Goal: Navigation & Orientation: Find specific page/section

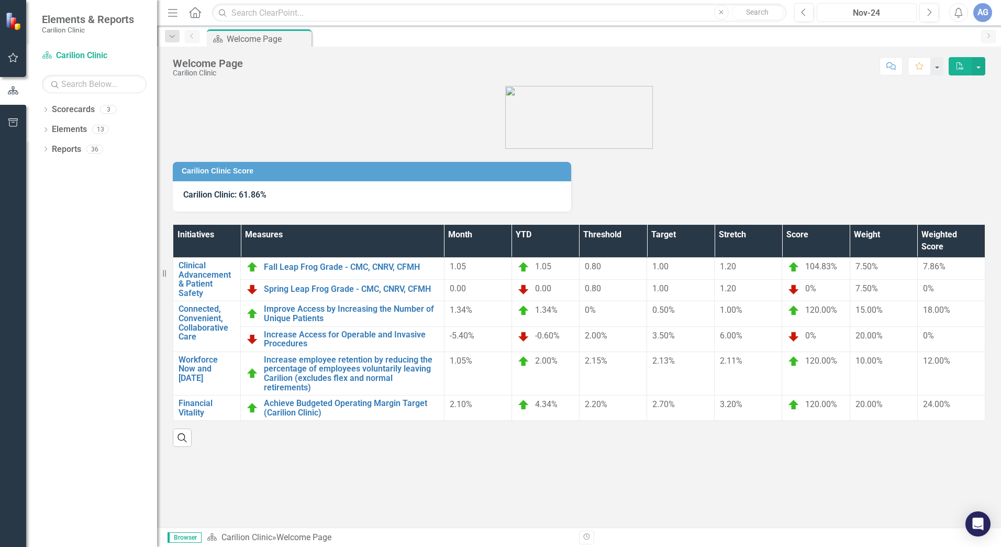
click at [903, 16] on div "Nov-24" at bounding box center [866, 13] width 93 height 13
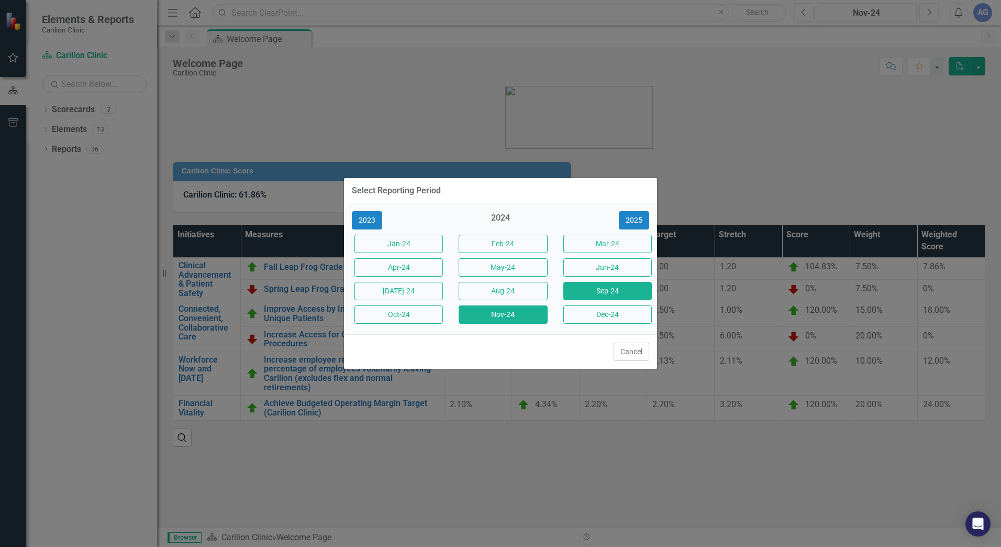
click at [631, 295] on button "Sep-24" at bounding box center [607, 291] width 88 height 18
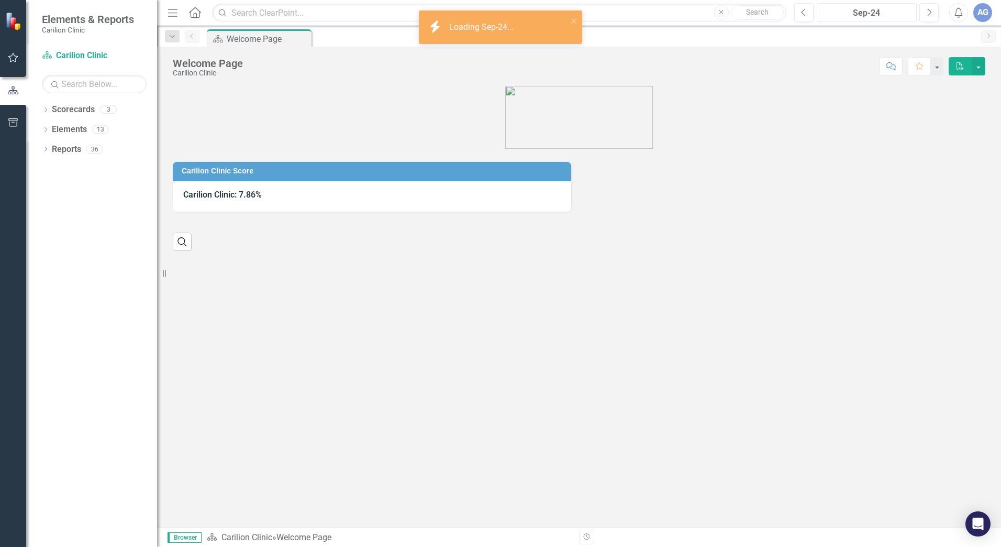
click at [867, 10] on div "Sep-24" at bounding box center [866, 13] width 93 height 13
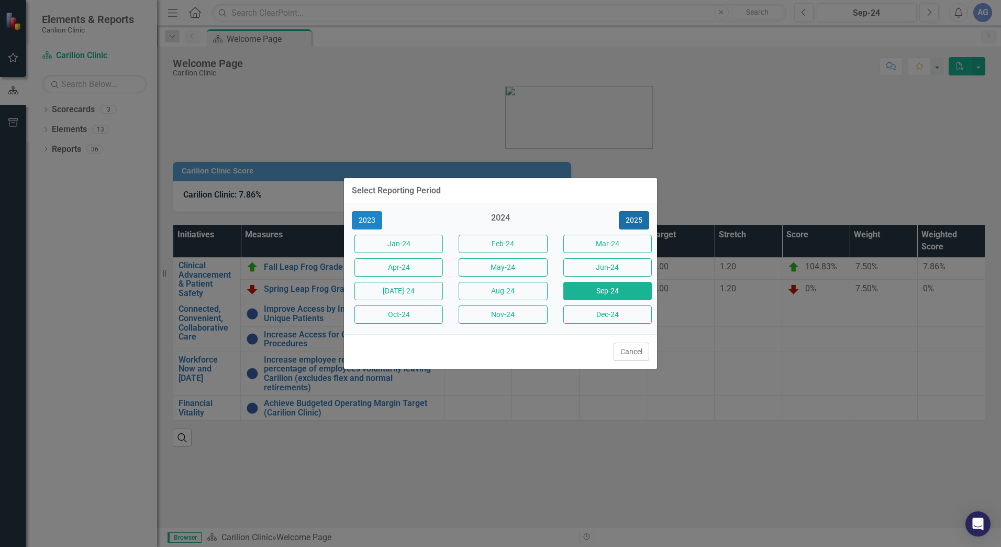
click at [632, 218] on button "2025" at bounding box center [634, 220] width 30 height 18
click at [641, 290] on button "Sep-25" at bounding box center [607, 291] width 88 height 18
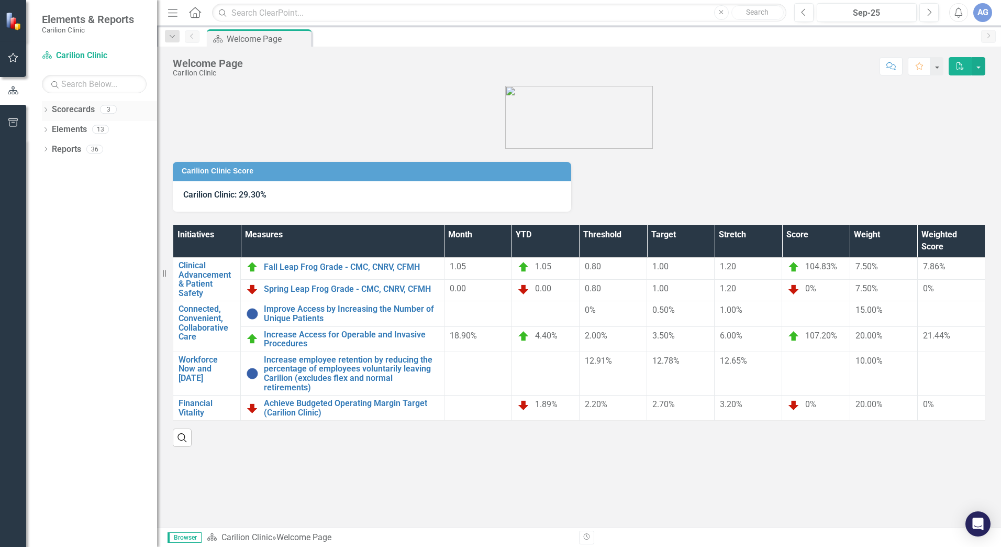
click at [46, 108] on icon "Dropdown" at bounding box center [45, 111] width 7 height 6
click at [88, 150] on link "CNRV Hospitalists" at bounding box center [107, 149] width 99 height 12
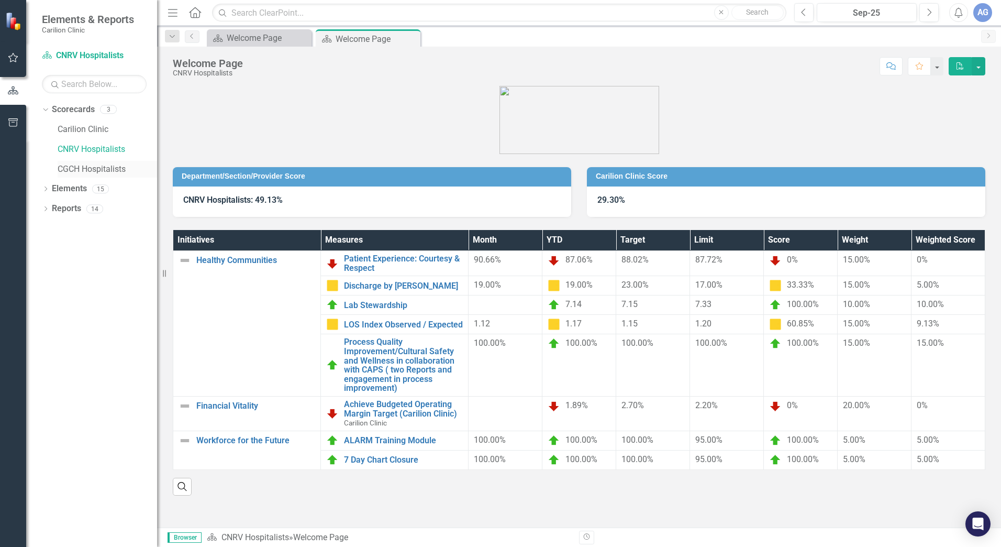
click at [96, 168] on link "CGCH Hospitalists" at bounding box center [107, 169] width 99 height 12
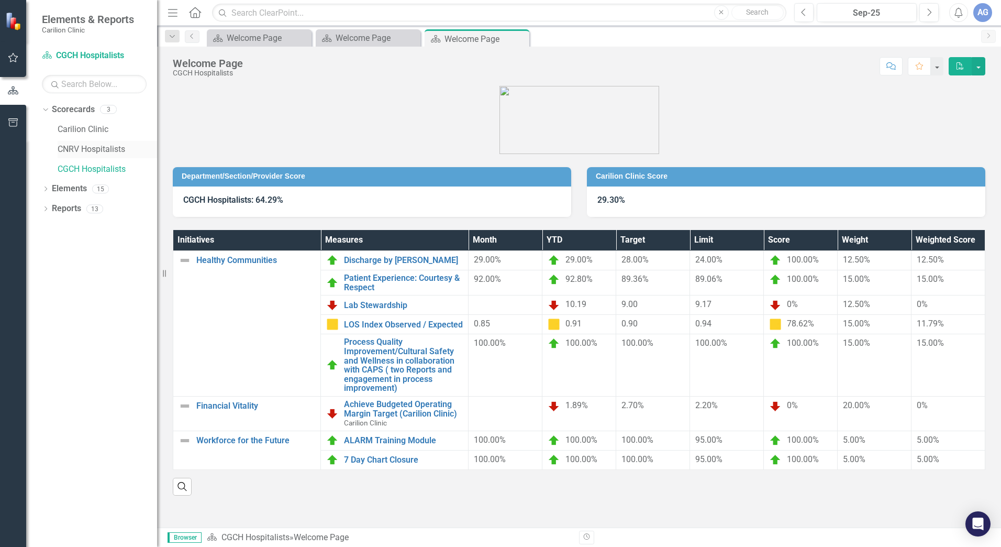
click at [93, 154] on link "CNRV Hospitalists" at bounding box center [107, 149] width 99 height 12
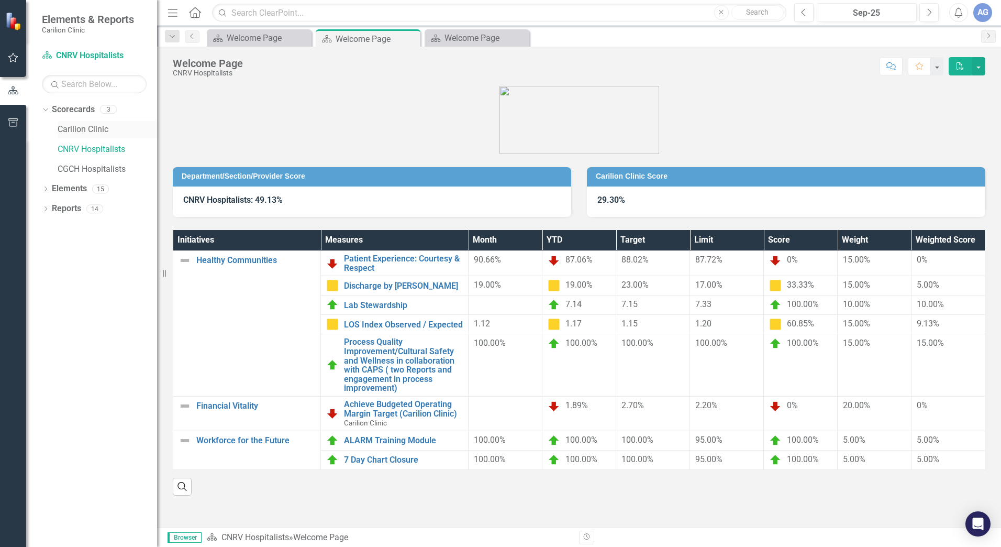
click at [99, 135] on link "Carilion Clinic" at bounding box center [107, 130] width 99 height 12
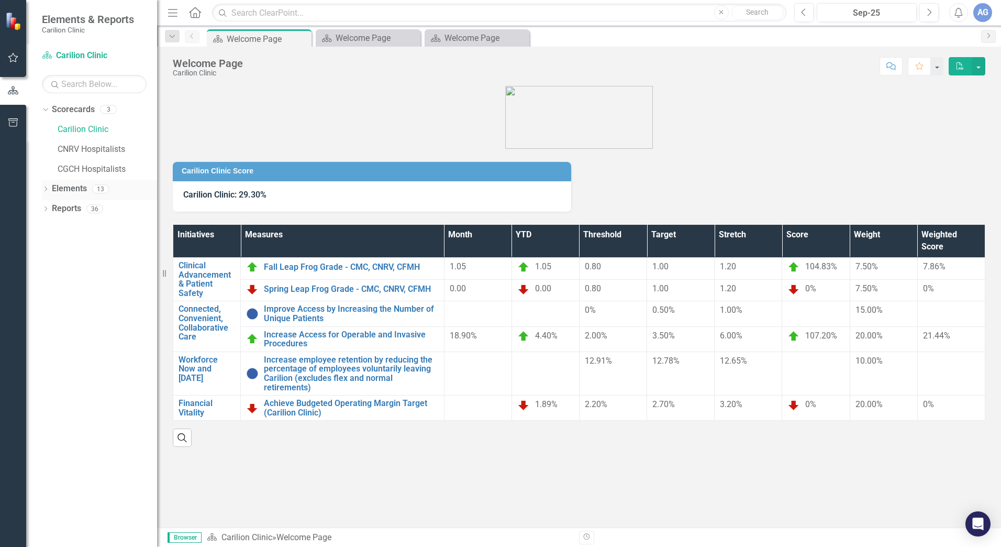
click at [48, 193] on icon "Dropdown" at bounding box center [45, 190] width 7 height 6
click at [77, 56] on link "Scorecard Carilion Clinic" at bounding box center [94, 56] width 105 height 12
click at [86, 145] on link "CNRV Hospitalists" at bounding box center [107, 149] width 99 height 12
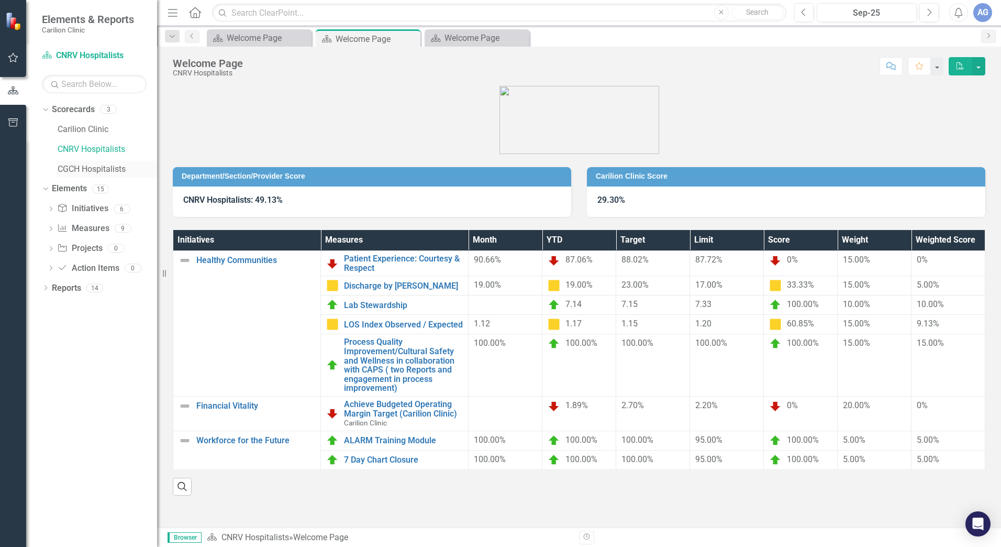
click at [97, 168] on link "CGCH Hospitalists" at bounding box center [107, 169] width 99 height 12
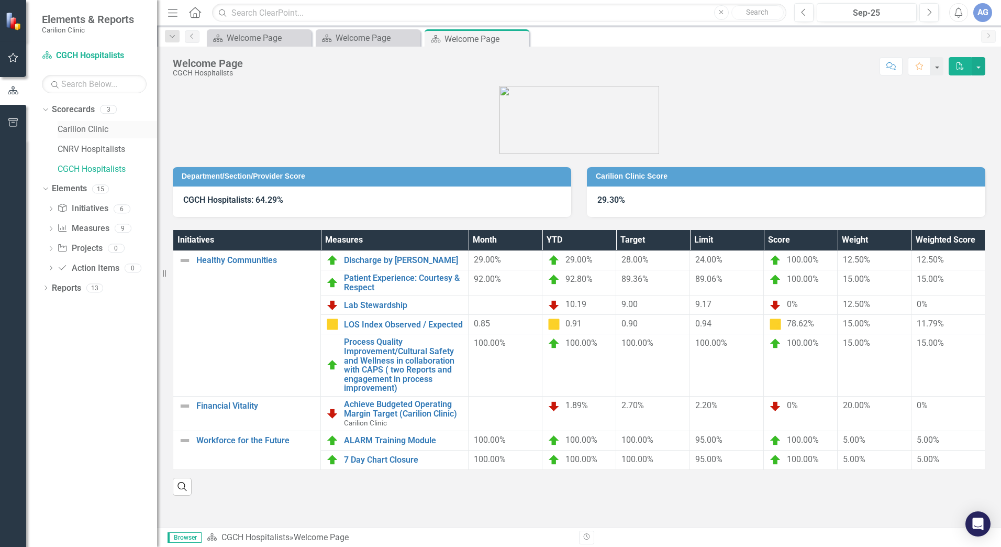
click at [85, 132] on link "Carilion Clinic" at bounding box center [107, 130] width 99 height 12
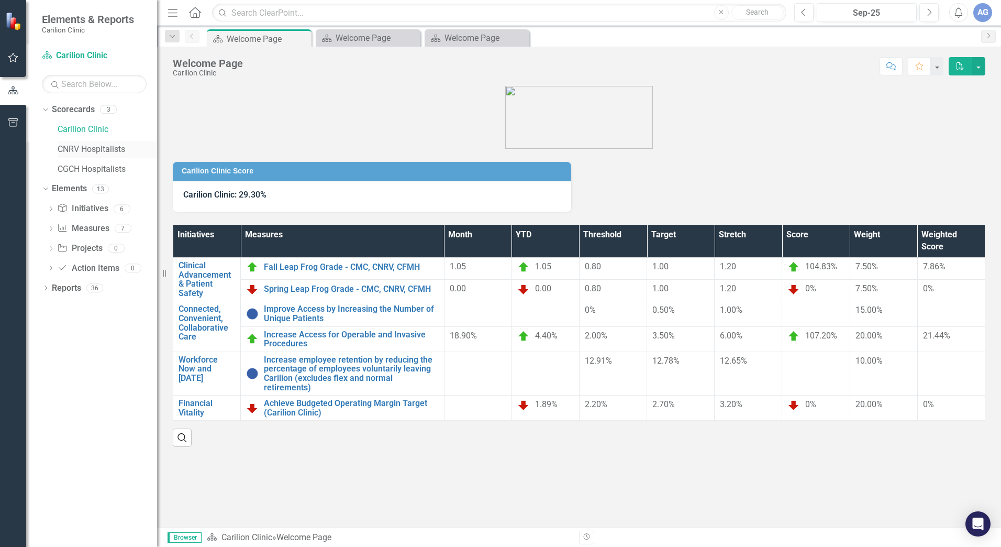
click at [85, 150] on link "CNRV Hospitalists" at bounding box center [107, 149] width 99 height 12
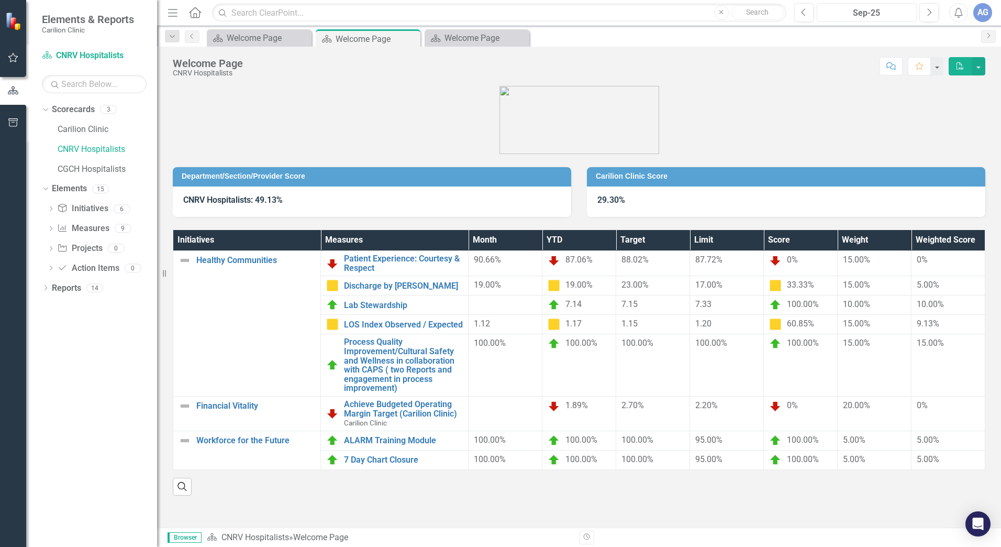
click at [890, 18] on div "Sep-25" at bounding box center [866, 13] width 93 height 13
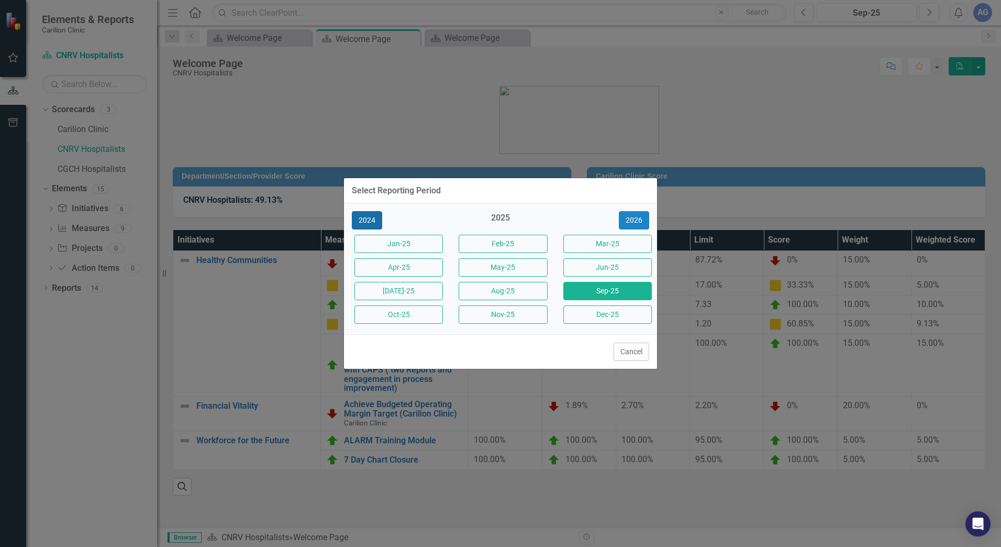
click at [363, 219] on button "2024" at bounding box center [367, 220] width 30 height 18
click at [608, 296] on button "Sep-24" at bounding box center [607, 291] width 88 height 18
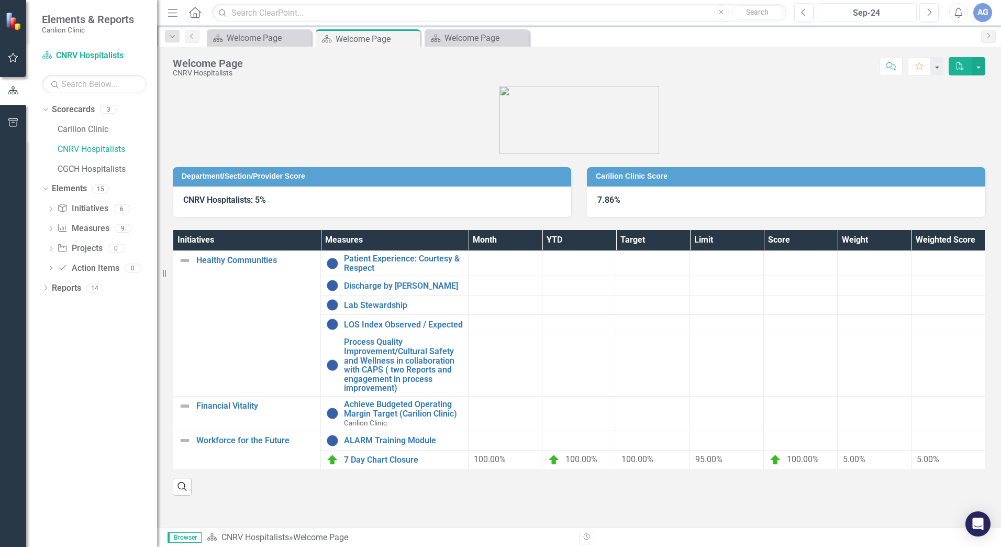
click at [847, 14] on div "Sep-24" at bounding box center [866, 13] width 93 height 13
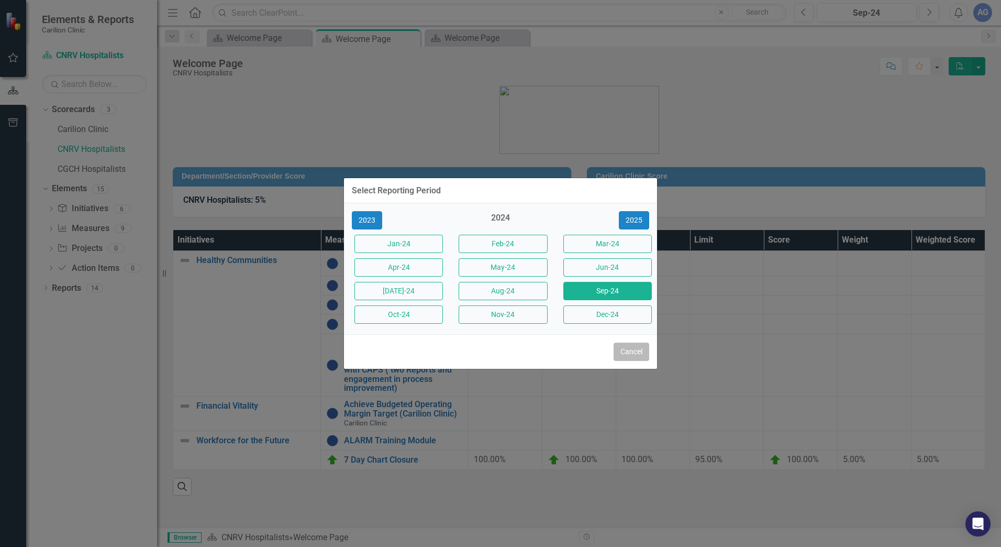
click at [620, 349] on button "Cancel" at bounding box center [632, 351] width 36 height 18
